Goal: Navigation & Orientation: Find specific page/section

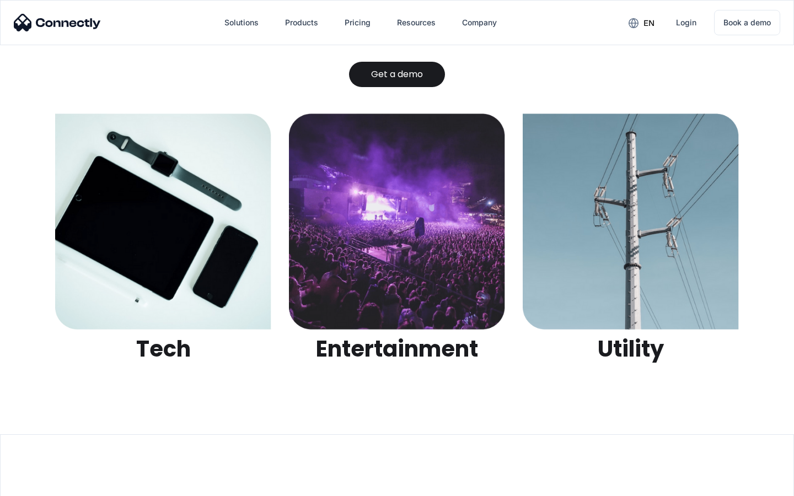
scroll to position [3478, 0]
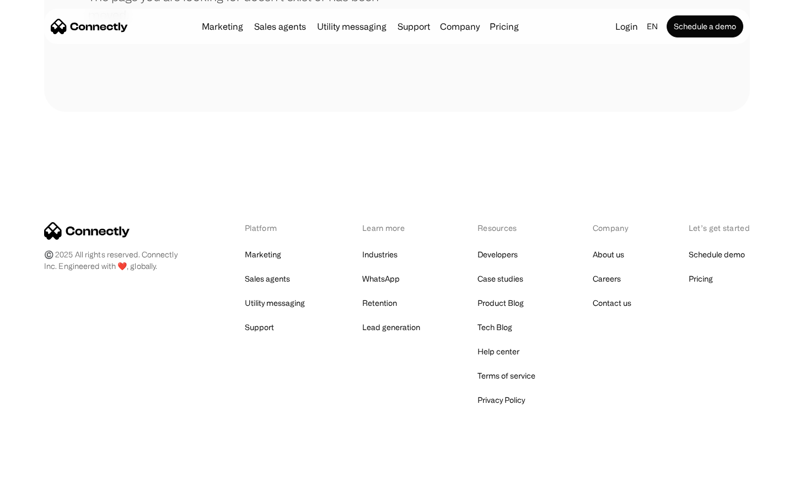
scroll to position [201, 0]
